Goal: Obtain resource: Obtain resource

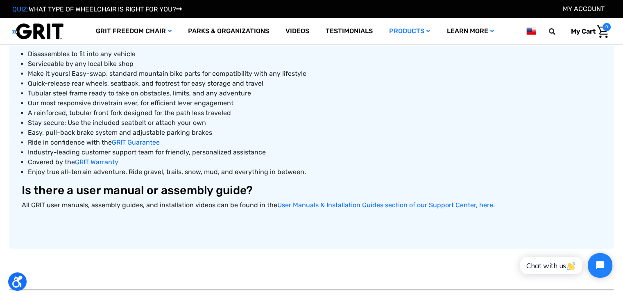
scroll to position [365, 0]
click at [352, 204] on link "User Manuals & Installation Guides section of our Support Center, here" at bounding box center [385, 205] width 216 height 8
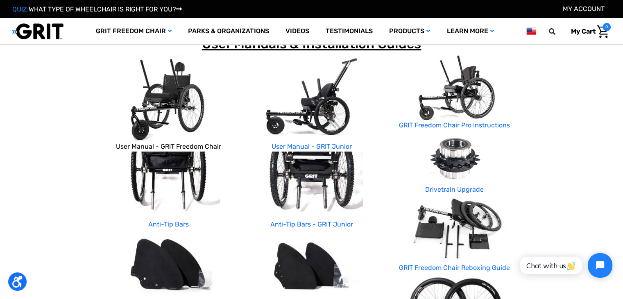
click at [158, 147] on link "User Manual - GRIT Freedom Chair" at bounding box center [168, 146] width 105 height 8
